Goal: Information Seeking & Learning: Learn about a topic

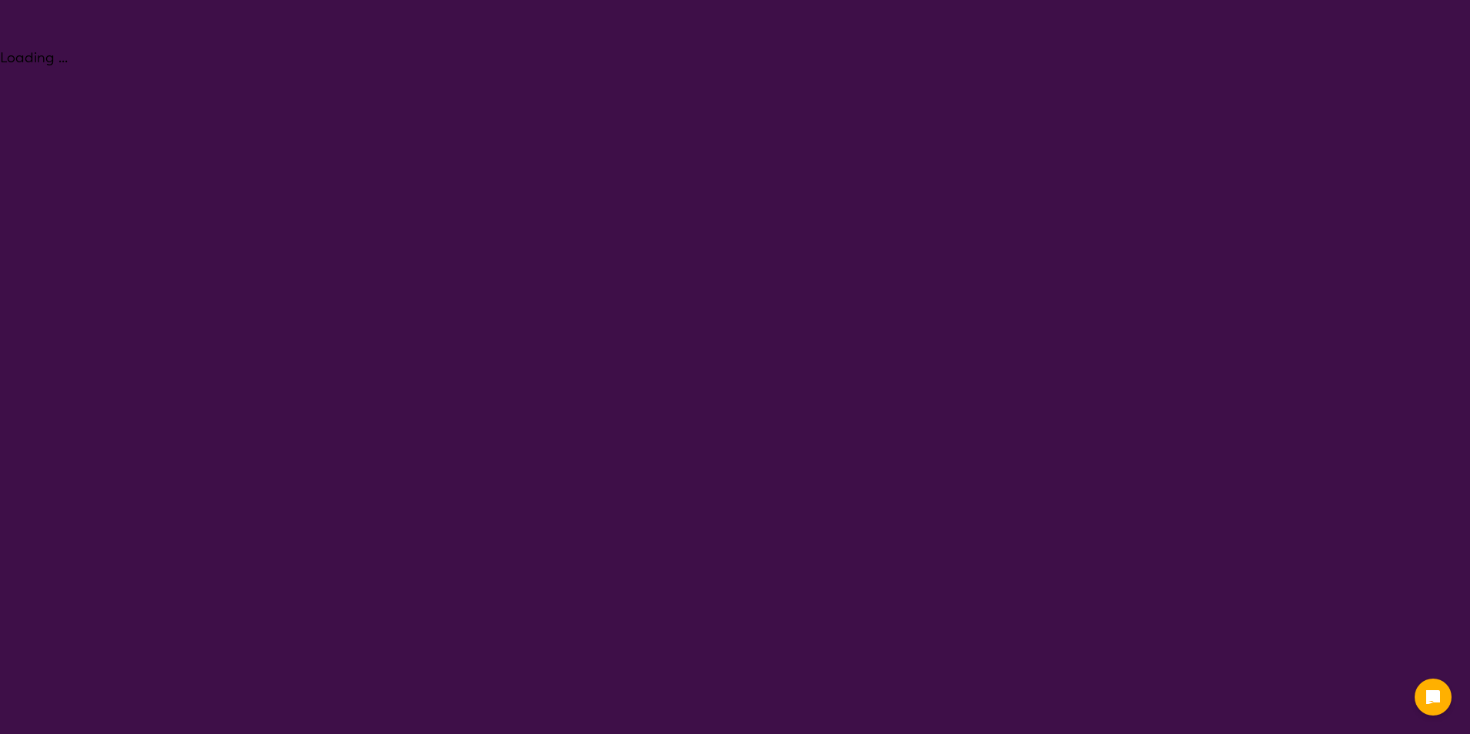
select select "Behaviour support"
select select "NDIS"
select select "Behaviour support"
select select "NDIS"
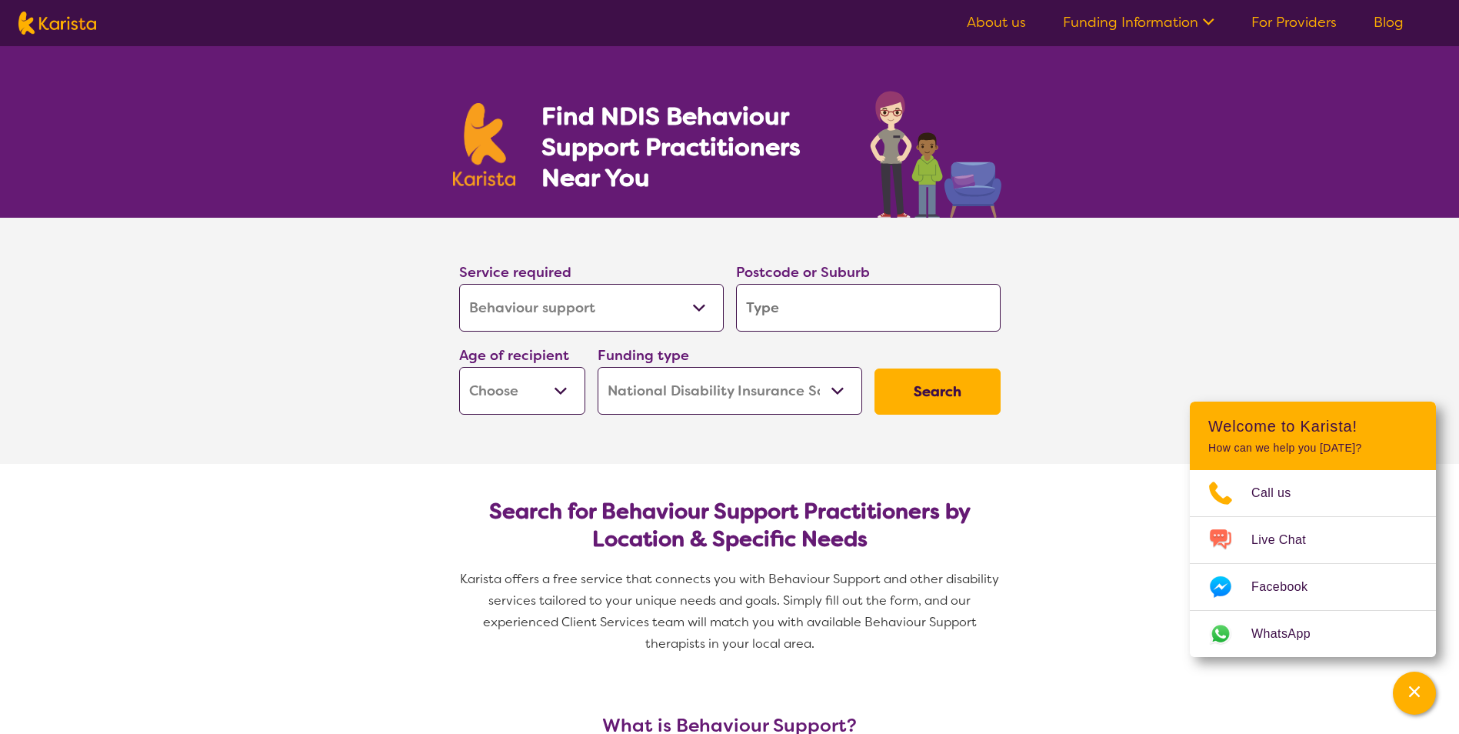
click at [763, 314] on input "search" at bounding box center [868, 308] width 264 height 48
type input "p"
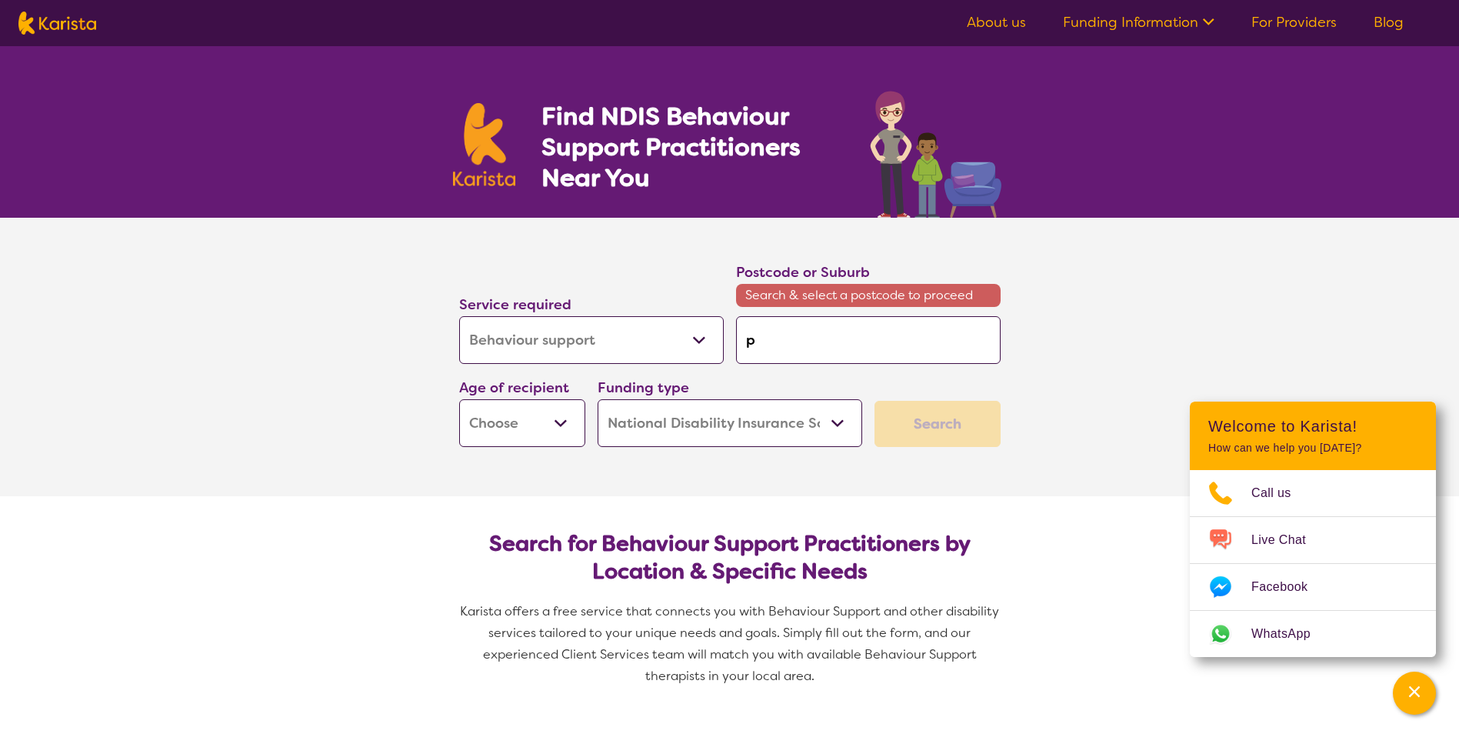
type input "pa"
type input "pak"
type input "pake"
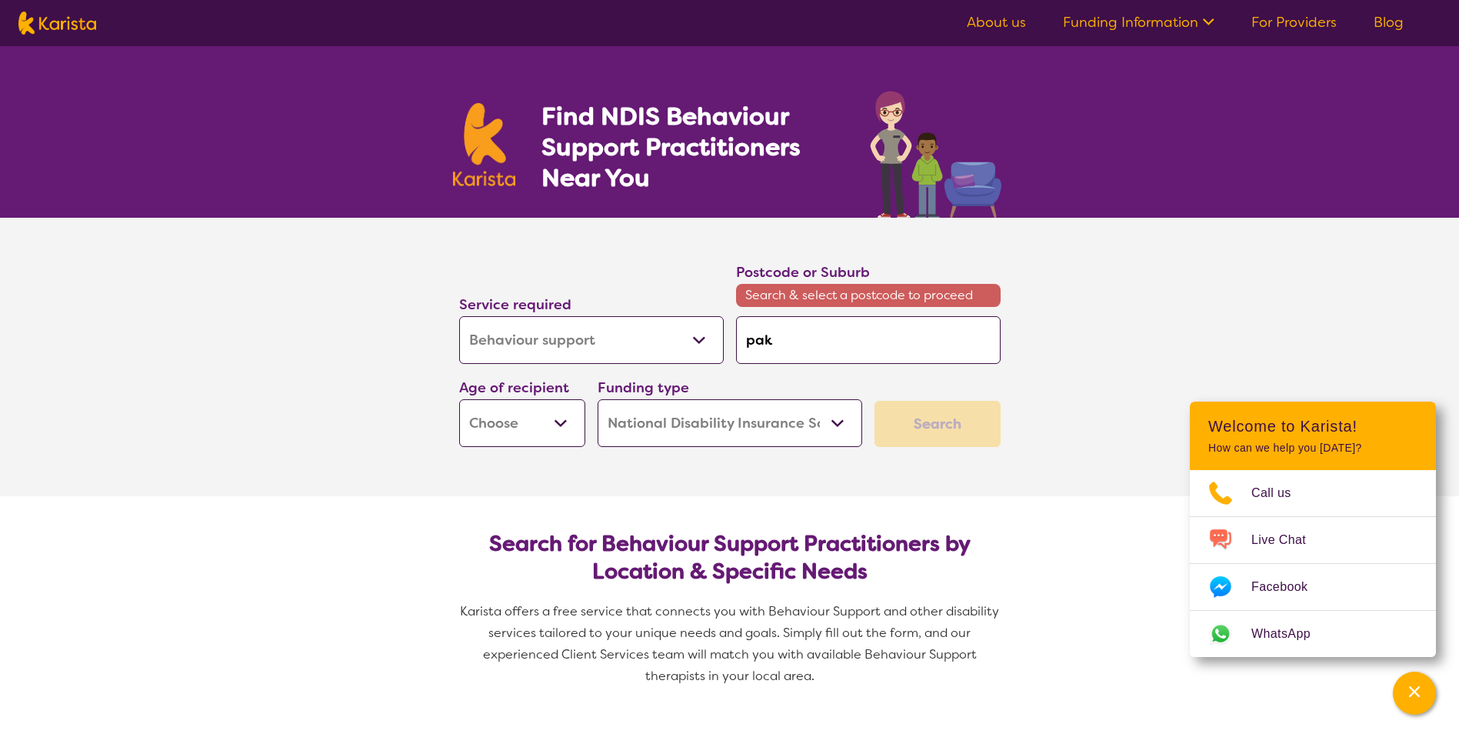
type input "pake"
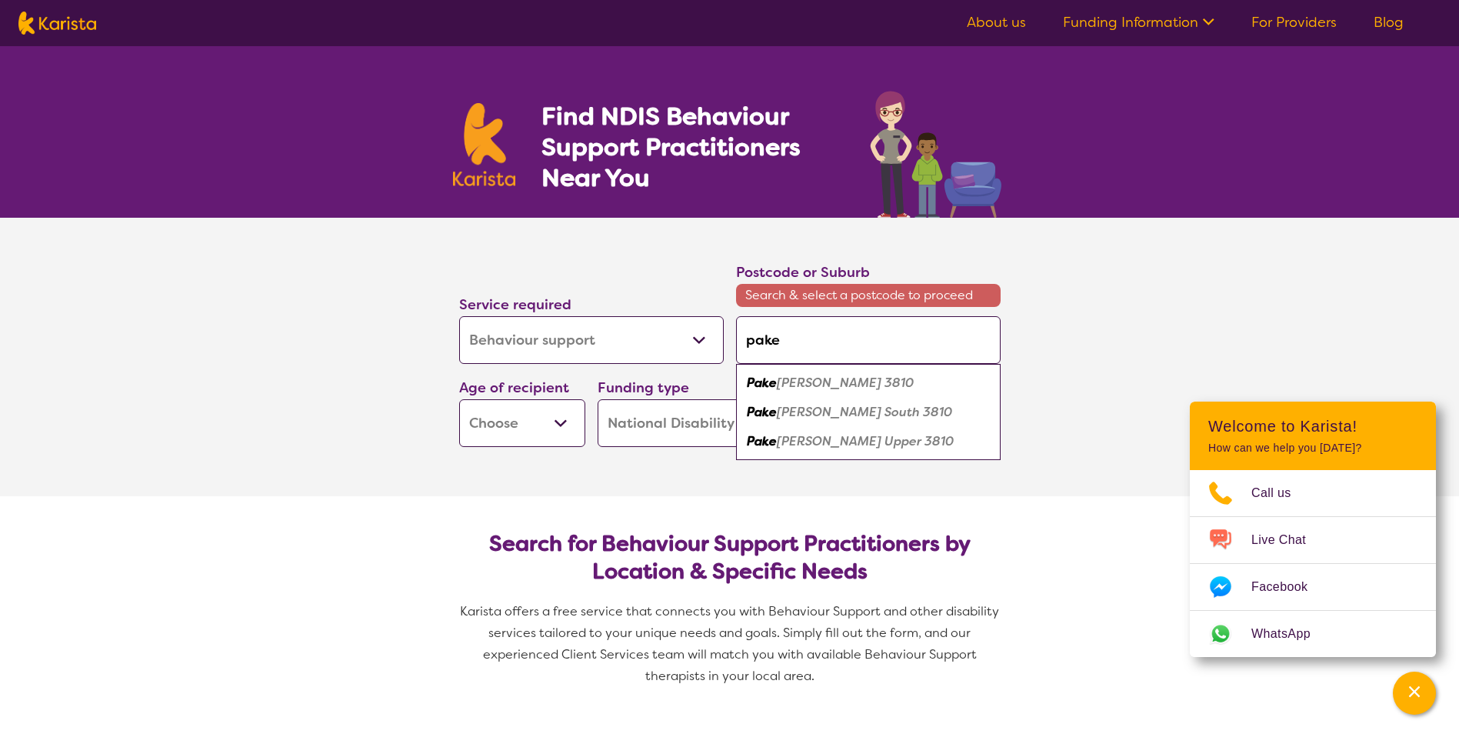
type input "paken"
type input "pakenh"
type input "pakenha"
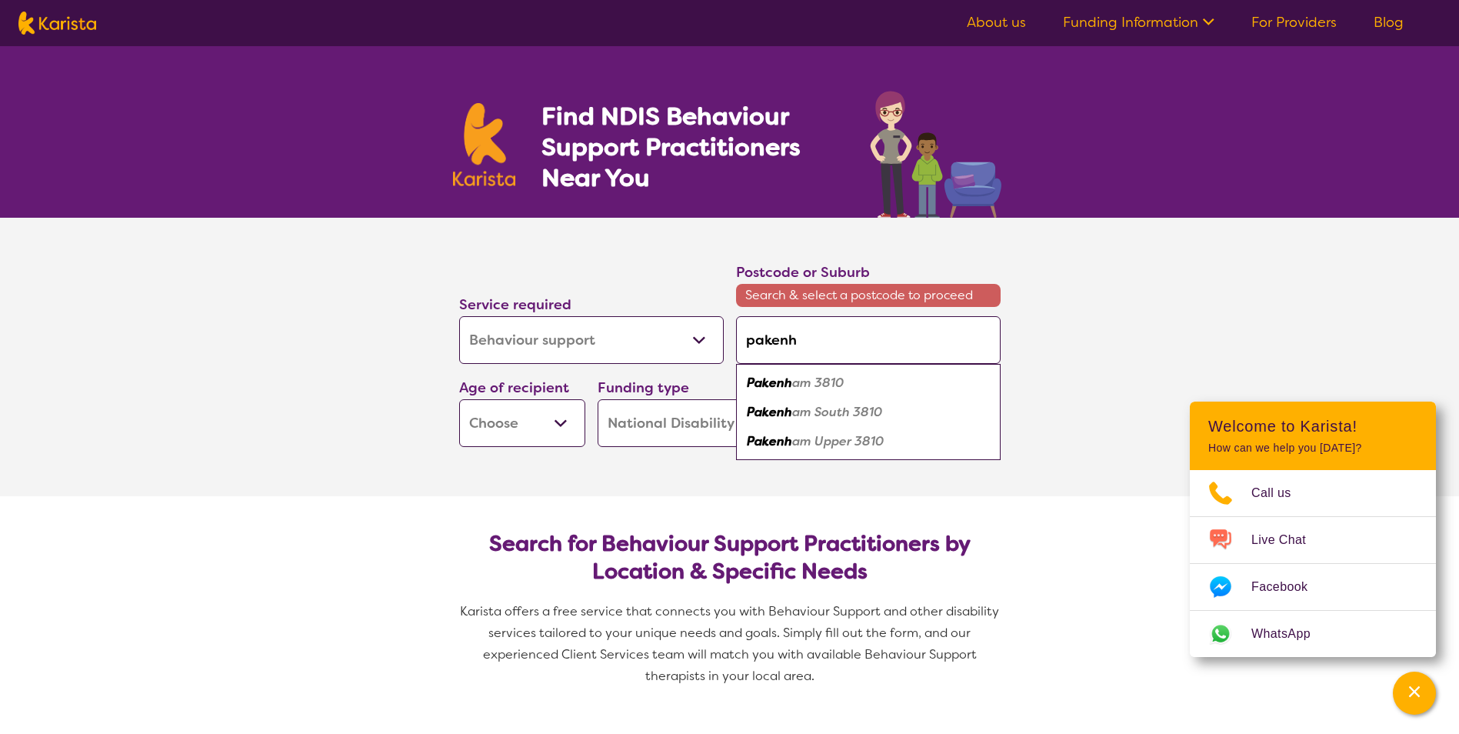
type input "pakenha"
type input "pakenham"
click at [799, 388] on em "[GEOGRAPHIC_DATA]" at bounding box center [812, 382] width 131 height 16
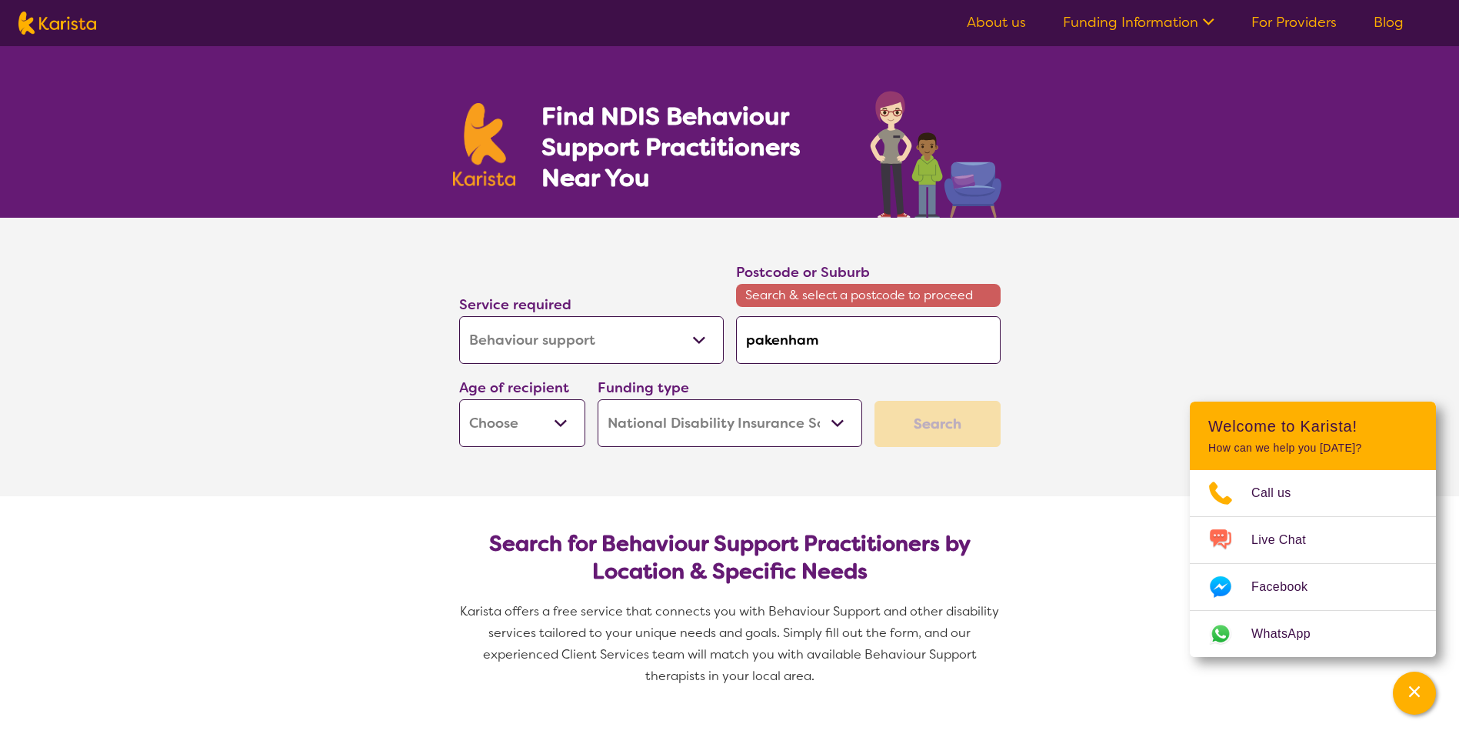
type input "3810"
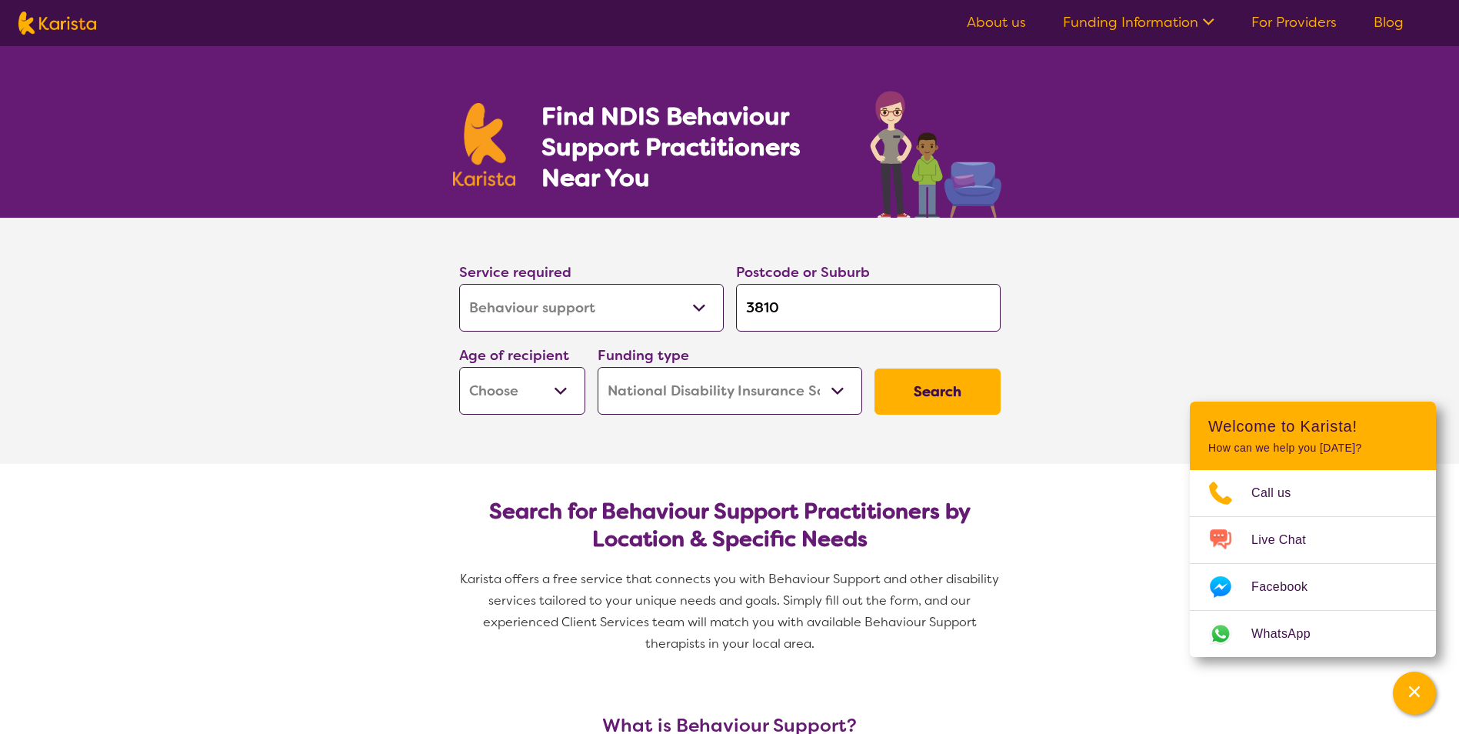
click at [556, 386] on select "Early Childhood - 0 to 9 Child - 10 to 11 Adolescent - 12 to 17 Adult - 18 to 6…" at bounding box center [522, 391] width 126 height 48
select select "AS"
click at [459, 367] on select "Early Childhood - 0 to 9 Child - 10 to 11 Adolescent - 12 to 17 Adult - 18 to 6…" at bounding box center [522, 391] width 126 height 48
select select "AS"
click at [916, 404] on button "Search" at bounding box center [937, 391] width 126 height 46
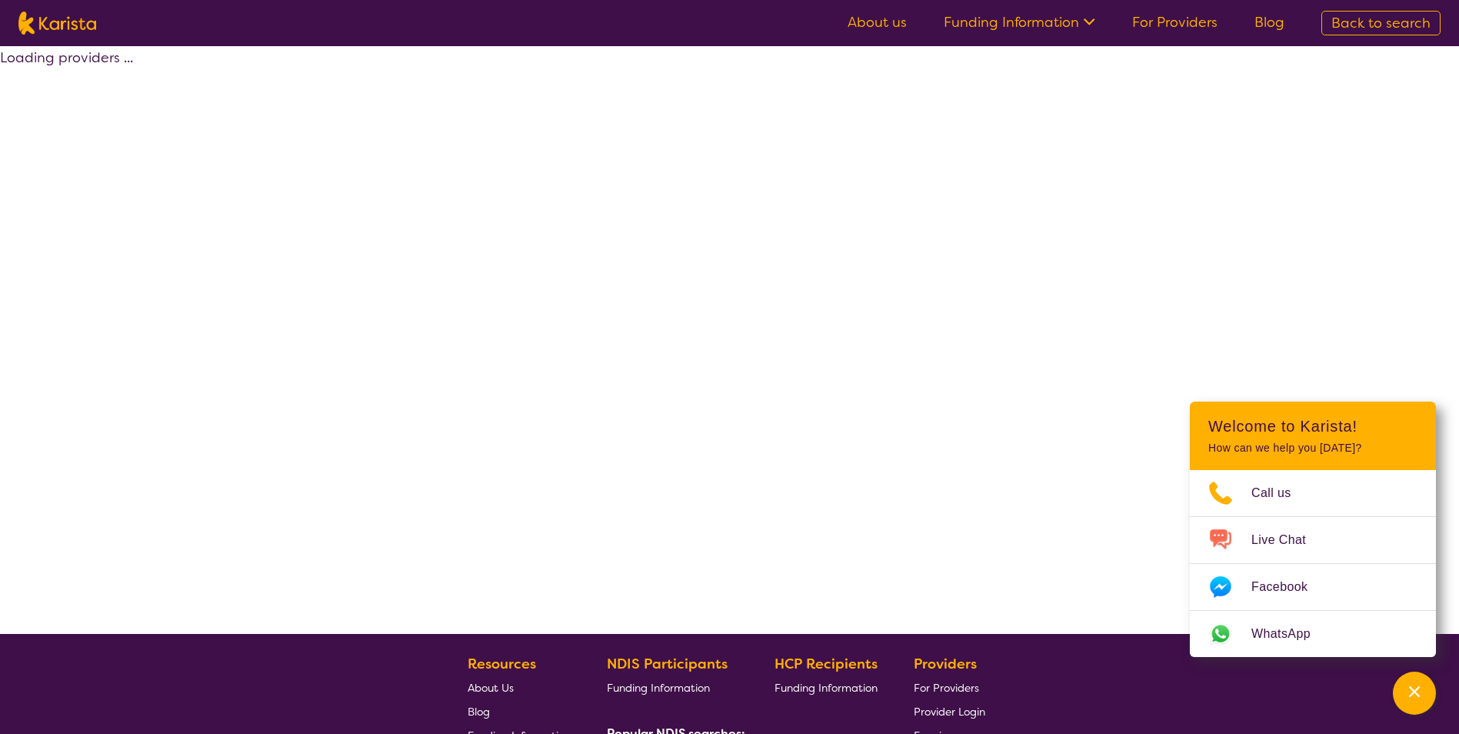
select select "by_score"
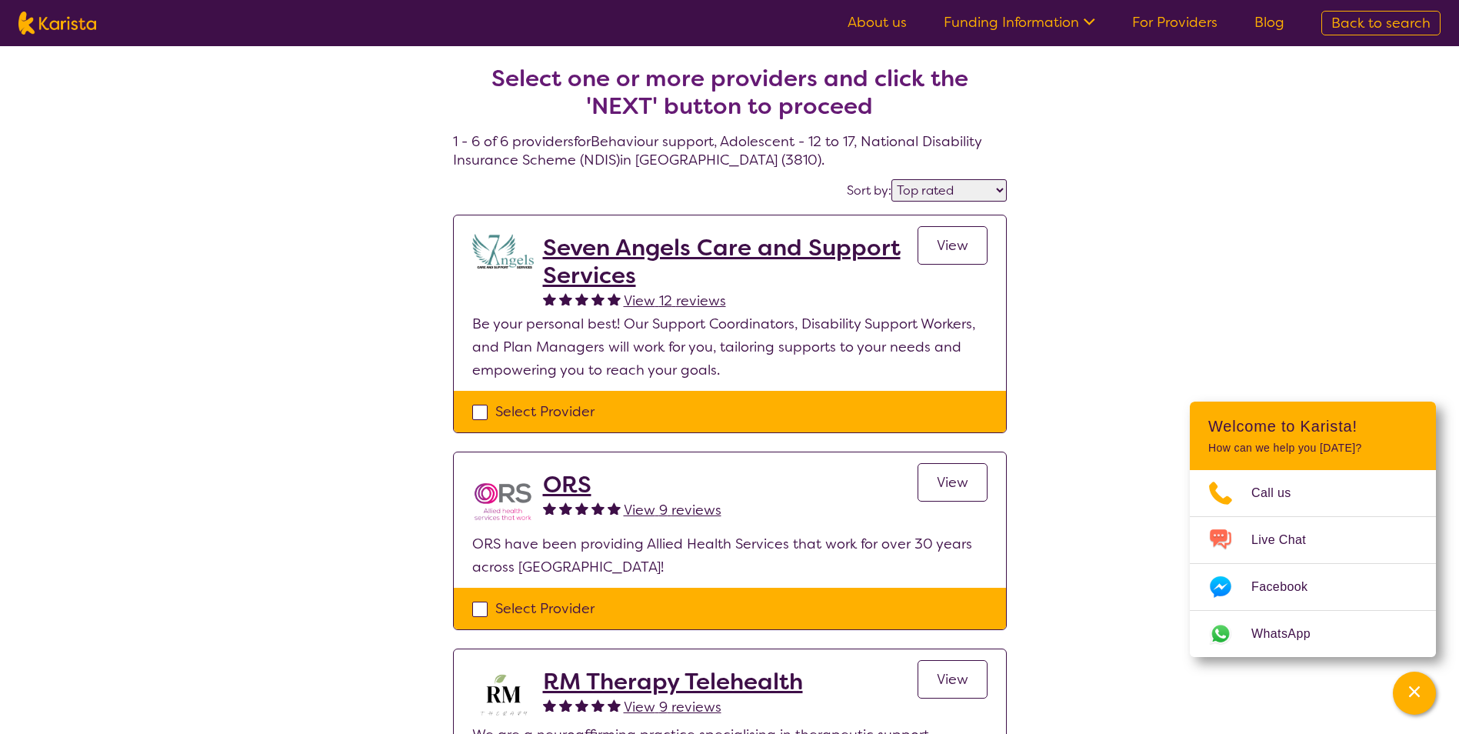
click at [937, 248] on span "View" at bounding box center [952, 245] width 32 height 18
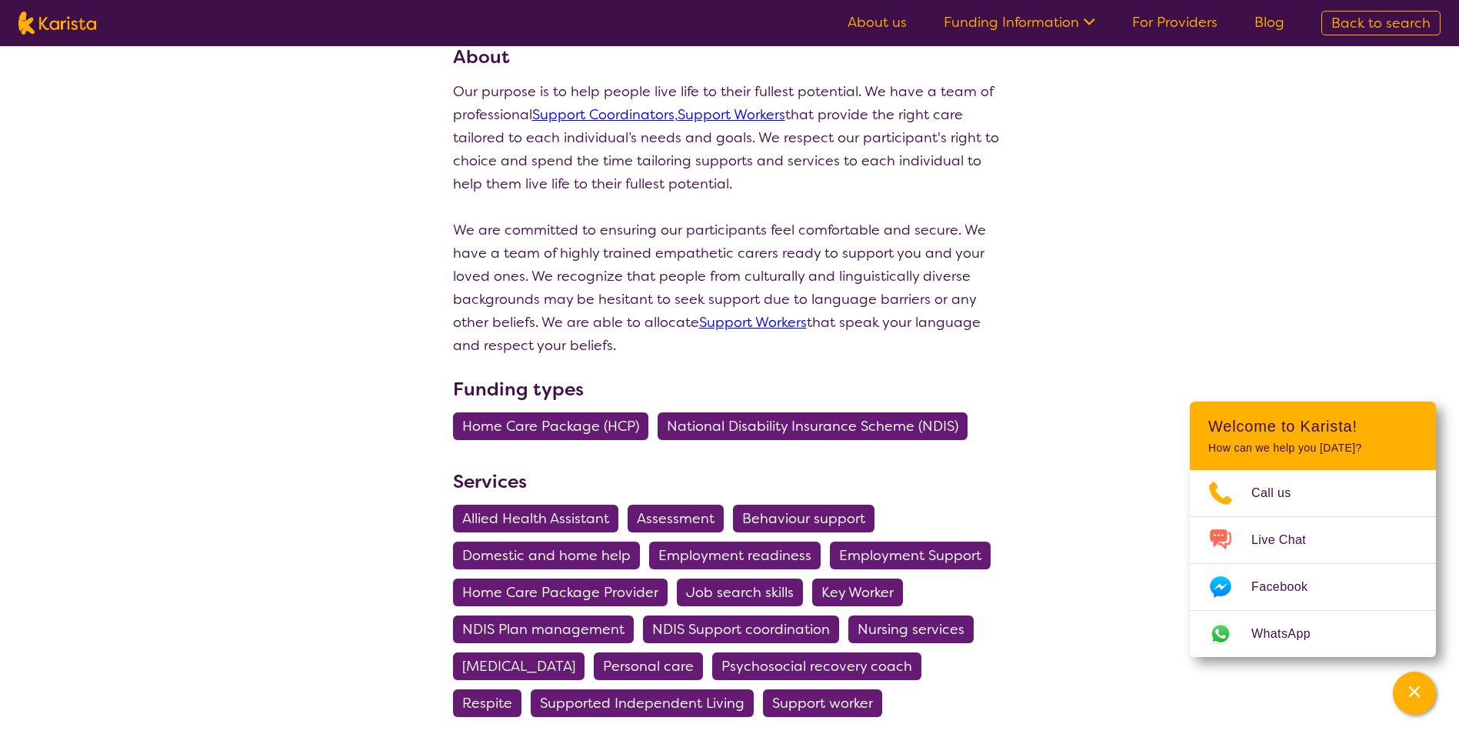
scroll to position [308, 0]
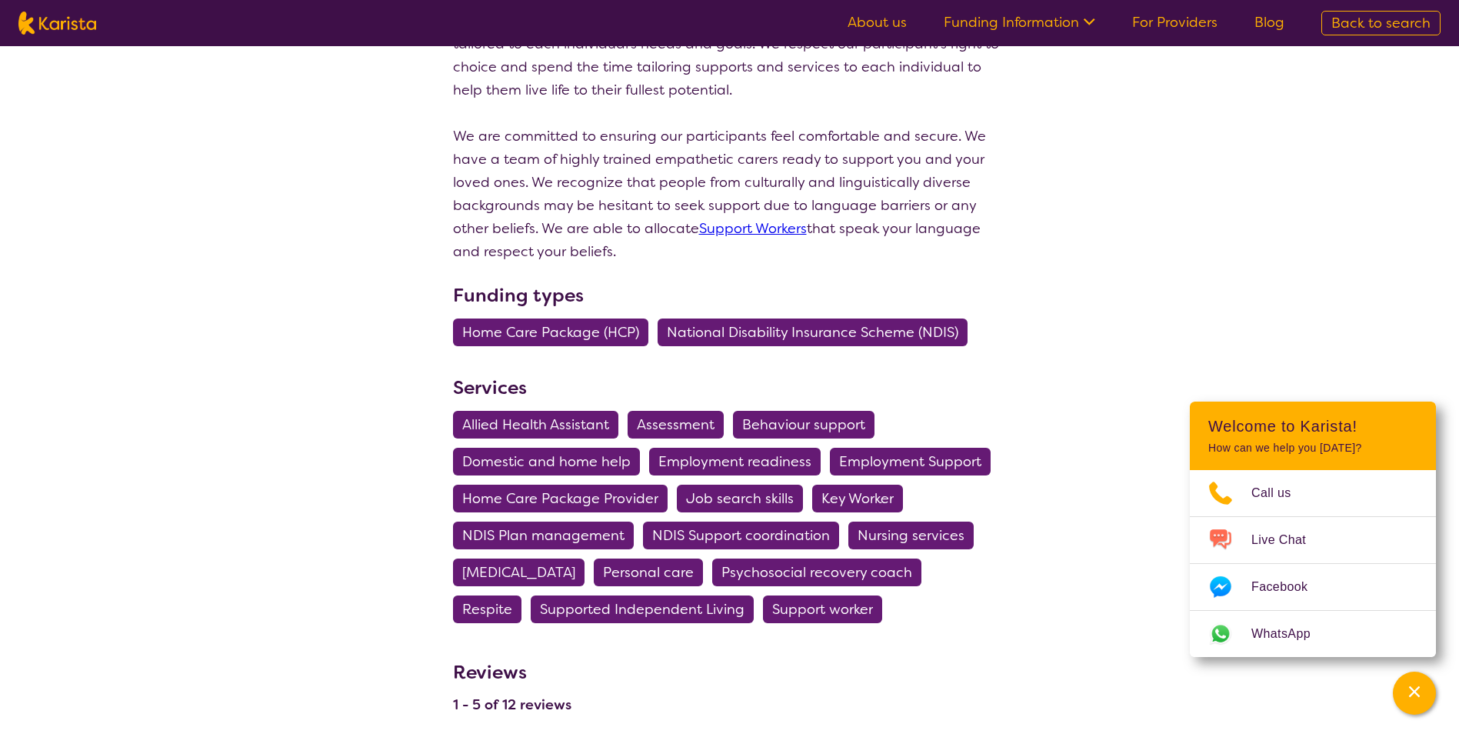
click at [807, 416] on span "Behaviour support" at bounding box center [803, 425] width 123 height 28
select select "Behaviour support"
select select "AS"
select select "NDIS"
select select "Behaviour support"
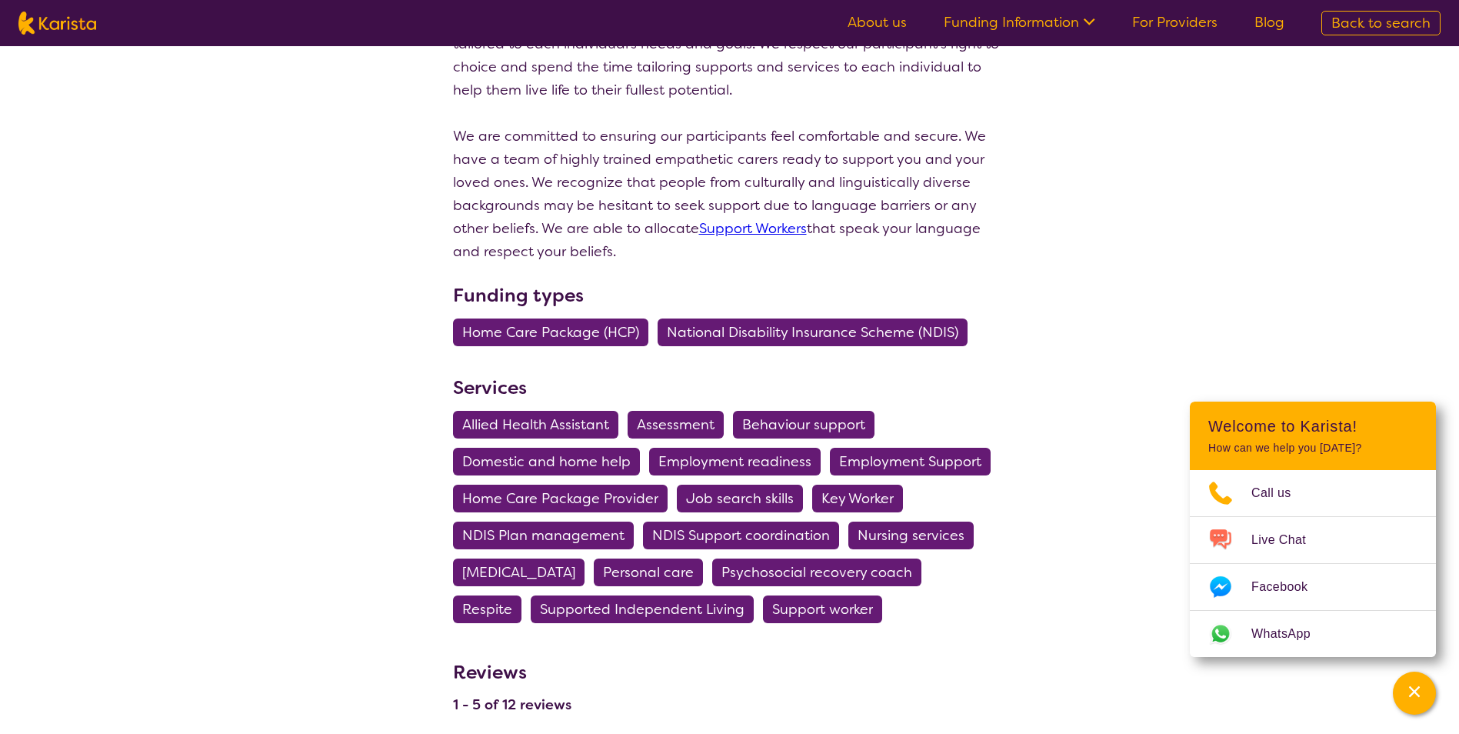
select select "AS"
select select "NDIS"
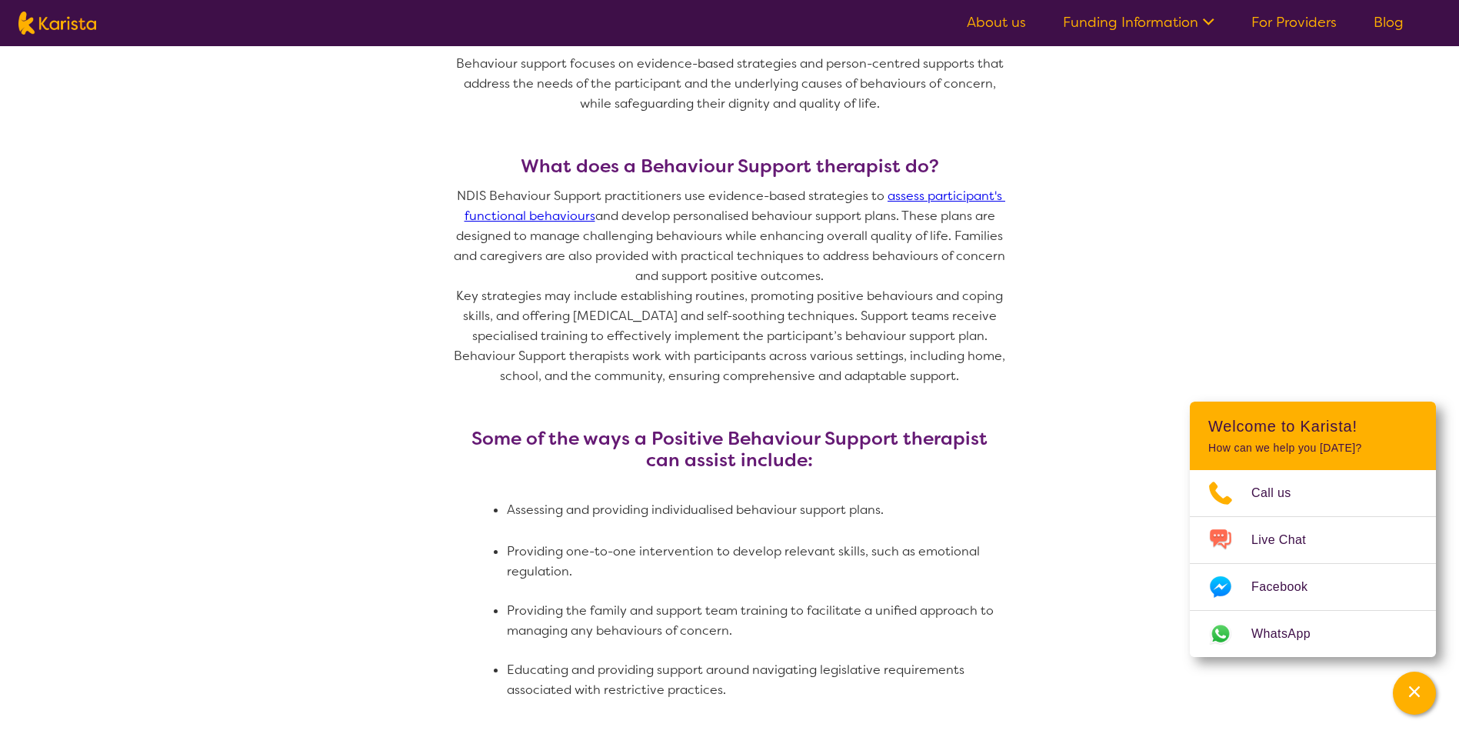
scroll to position [692, 0]
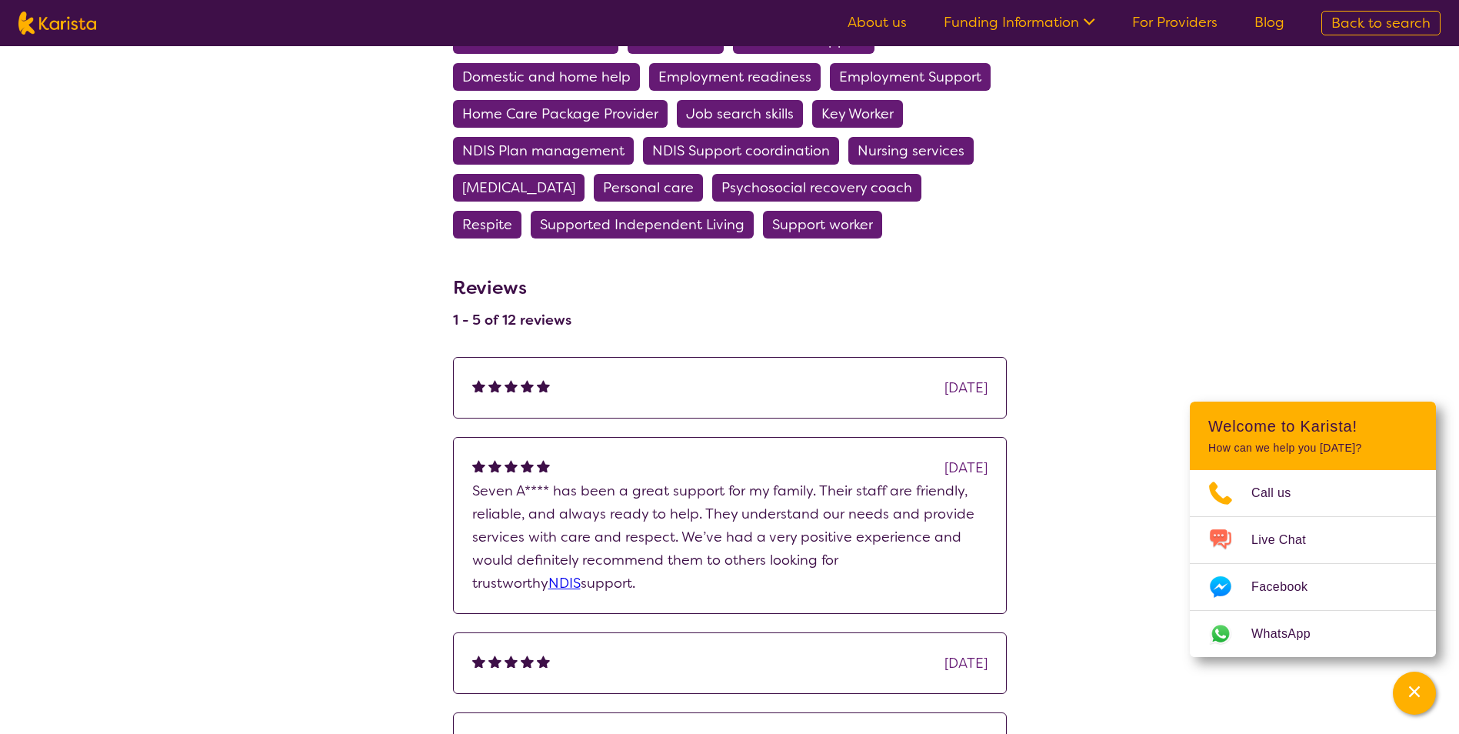
scroll to position [308, 0]
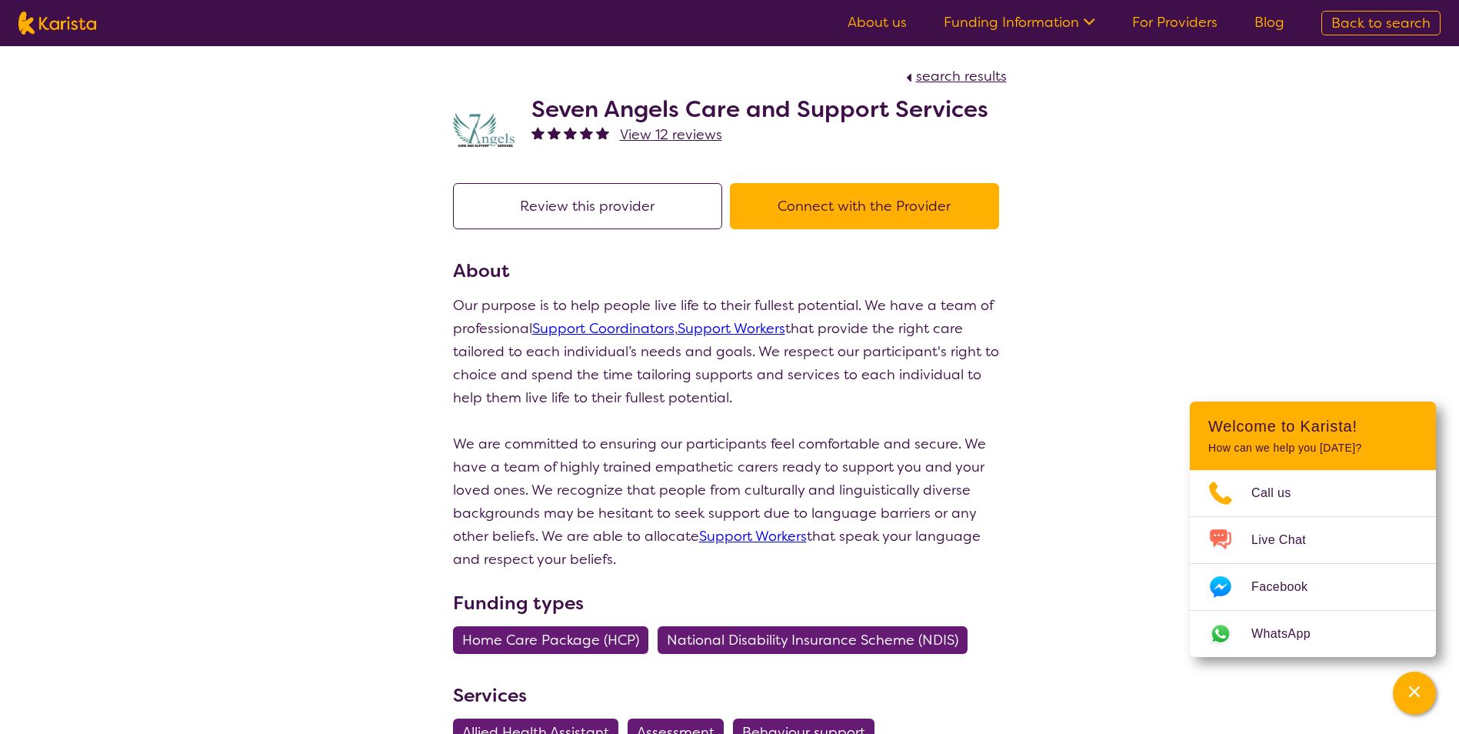
select select "by_score"
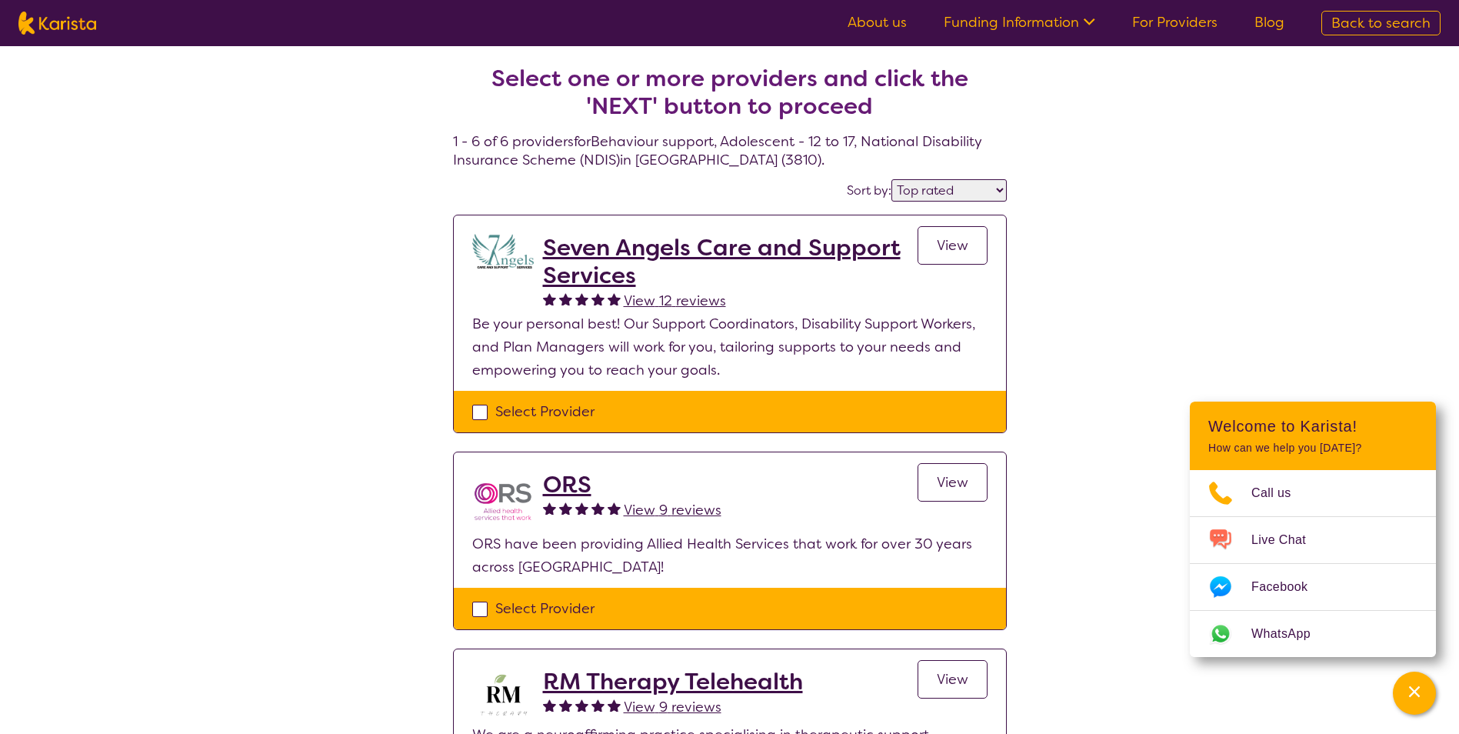
select select "Behaviour support"
select select "AS"
select select "NDIS"
select select "Behaviour support"
select select "AS"
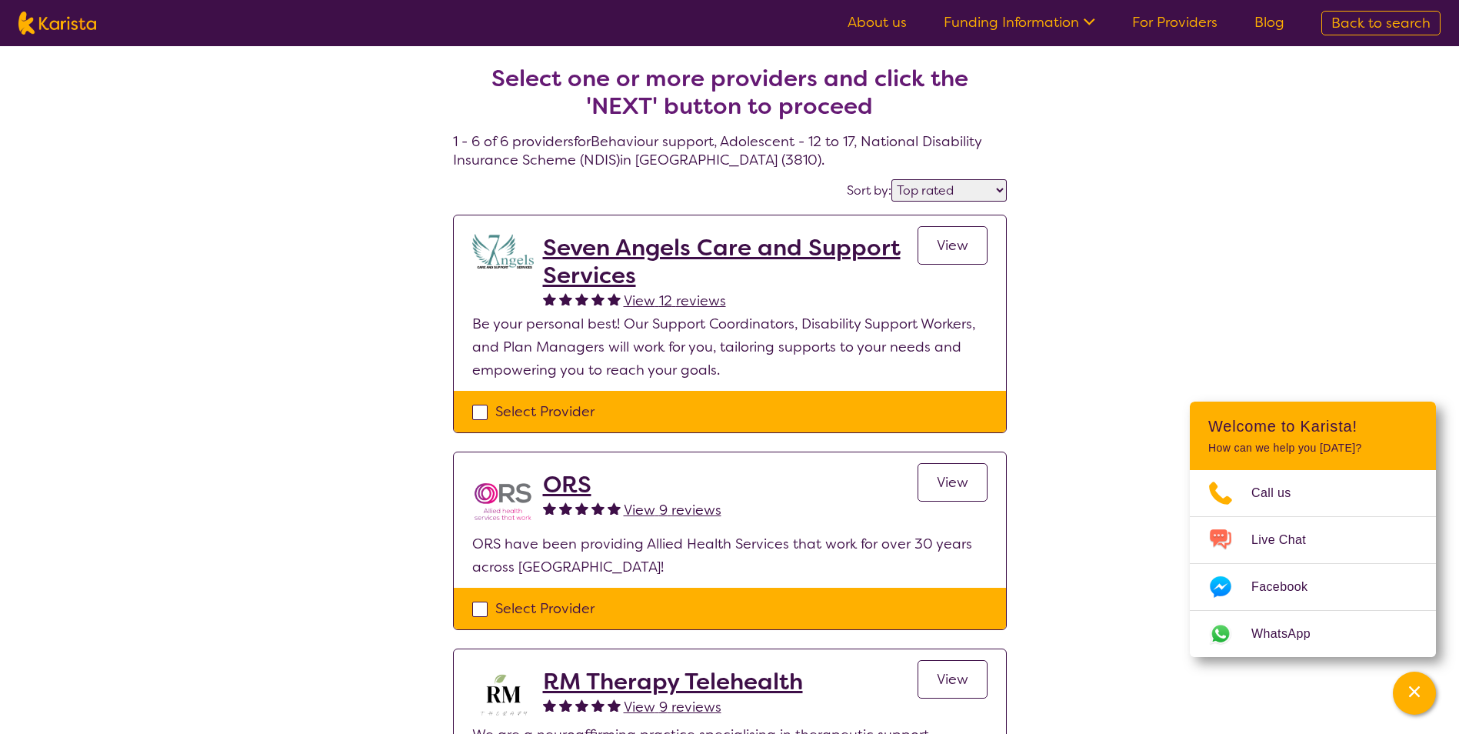
select select "NDIS"
